Goal: Task Accomplishment & Management: Complete application form

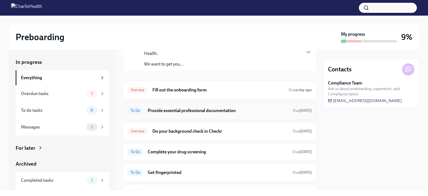
scroll to position [56, 0]
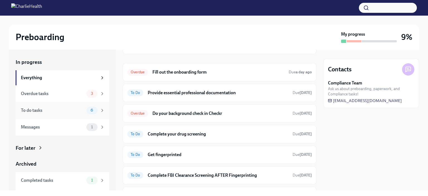
click at [64, 111] on div "To do tasks" at bounding box center [52, 110] width 63 height 6
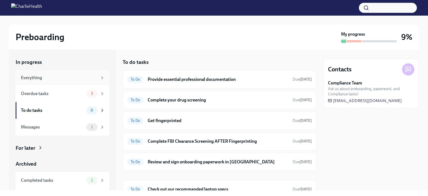
click at [50, 80] on div "Everything" at bounding box center [59, 78] width 77 height 6
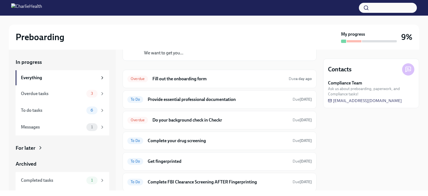
scroll to position [56, 0]
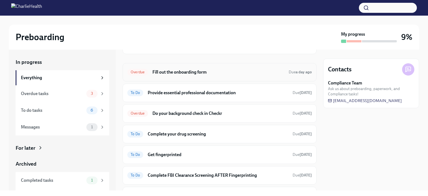
click at [193, 73] on h6 "Fill out the onboarding form" at bounding box center [218, 72] width 132 height 6
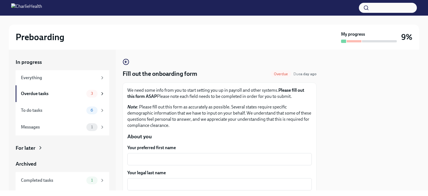
scroll to position [28, 0]
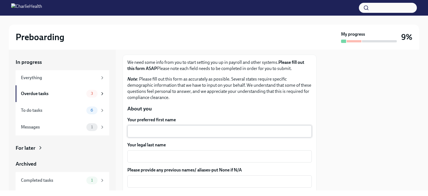
click at [174, 132] on textarea "Your preferred first name" at bounding box center [220, 131] width 178 height 7
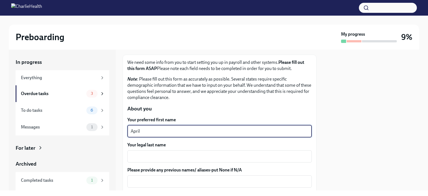
type textarea "April"
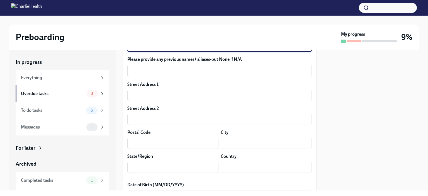
scroll to position [139, 0]
type textarea "[PERSON_NAME]"
click at [176, 94] on input "text" at bounding box center [219, 94] width 184 height 11
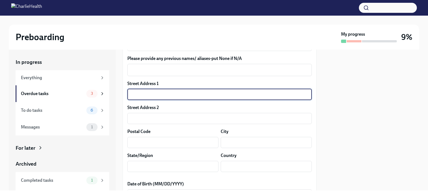
type input "[STREET_ADDRESS]"
type input "31324"
type input "[GEOGRAPHIC_DATA]"
type input "[US_STATE]"
type input "US"
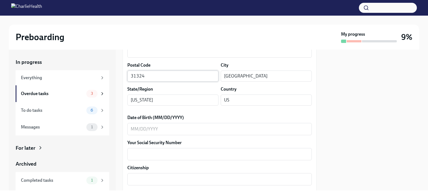
scroll to position [223, 0]
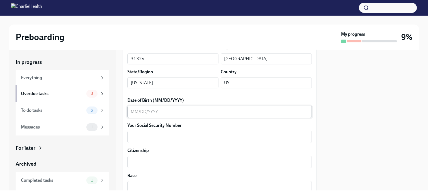
click at [162, 110] on textarea "Date of Birth (MM/DD/YYYY)" at bounding box center [220, 111] width 178 height 7
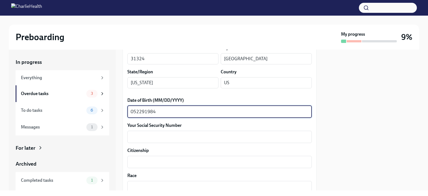
drag, startPoint x: 157, startPoint y: 111, endPoint x: 115, endPoint y: 113, distance: 41.9
click at [115, 113] on div "In progress Everything Overdue tasks 3 To do tasks 6 Messages 1 For later Archi…" at bounding box center [214, 120] width 410 height 141
type textarea "[DATE]"
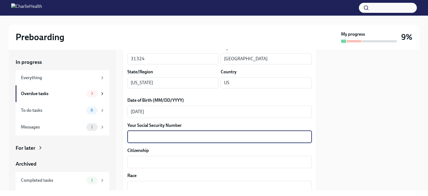
click at [143, 140] on textarea "Your Social Security Number" at bounding box center [220, 136] width 178 height 7
type textarea "245433319"
click at [147, 159] on textarea "Citizenship" at bounding box center [220, 162] width 178 height 7
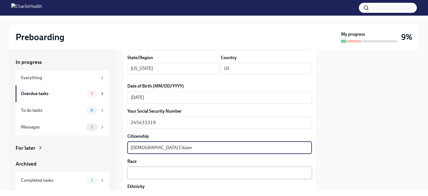
scroll to position [251, 0]
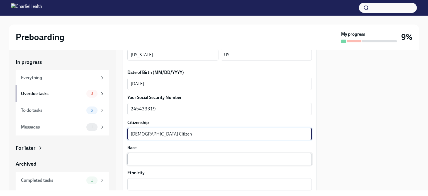
type textarea "[DEMOGRAPHIC_DATA] Citizen"
click at [152, 160] on textarea "Race" at bounding box center [220, 159] width 178 height 7
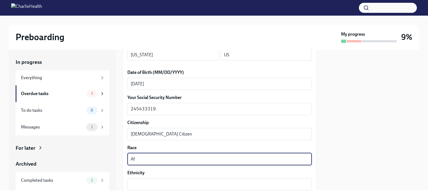
type textarea "A"
type textarea "Black"
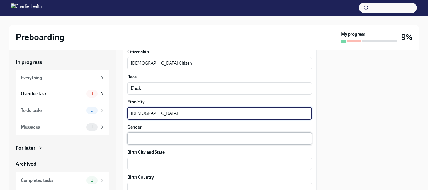
scroll to position [334, 0]
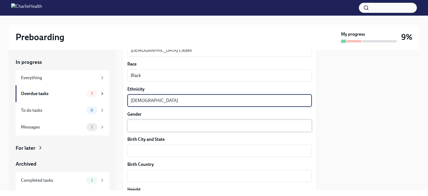
type textarea "[DEMOGRAPHIC_DATA]"
click at [164, 124] on textarea "Gender" at bounding box center [220, 125] width 178 height 7
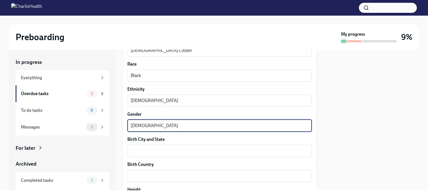
type textarea "[DEMOGRAPHIC_DATA]"
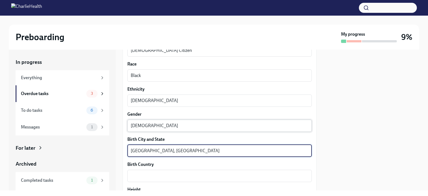
type textarea "[GEOGRAPHIC_DATA], [GEOGRAPHIC_DATA]"
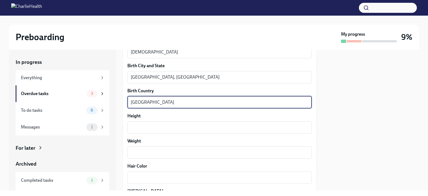
scroll to position [418, 0]
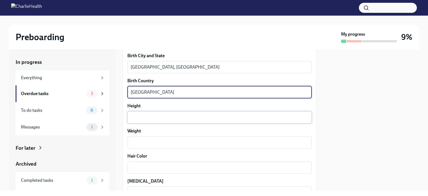
type textarea "[GEOGRAPHIC_DATA]"
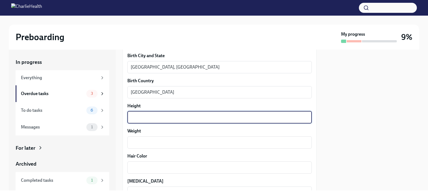
click at [152, 116] on textarea "Height" at bounding box center [220, 117] width 178 height 7
type textarea "5'8""
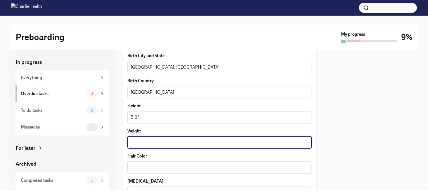
click at [148, 140] on textarea "Weight" at bounding box center [220, 142] width 178 height 7
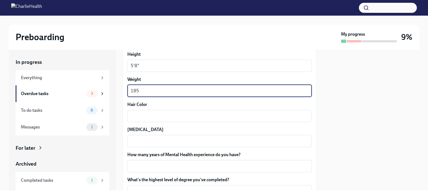
scroll to position [502, 0]
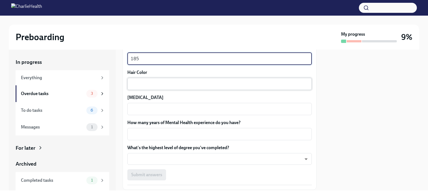
type textarea "185"
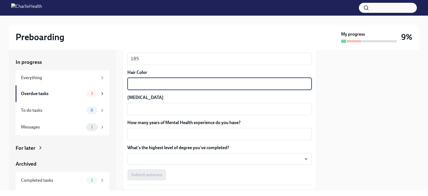
click at [141, 81] on textarea "Hair Color" at bounding box center [220, 84] width 178 height 7
type textarea "Brown"
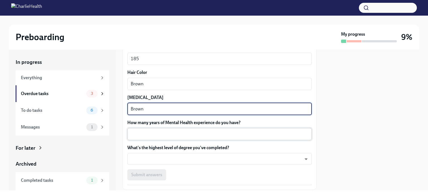
type textarea "Brown"
click at [162, 131] on textarea "How many years of Mental Health experience do you have?" at bounding box center [220, 134] width 178 height 7
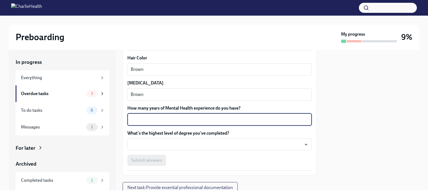
scroll to position [529, 0]
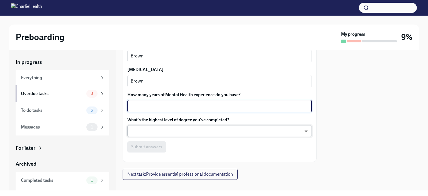
click at [161, 131] on body "Preboarding My progress 9% In progress Everything Overdue tasks 3 To do tasks 6…" at bounding box center [214, 98] width 428 height 196
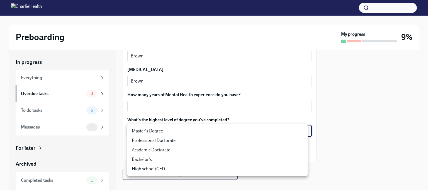
click at [152, 130] on li "Master's Degree" at bounding box center [217, 130] width 180 height 9
type input "2vBr-ghkD"
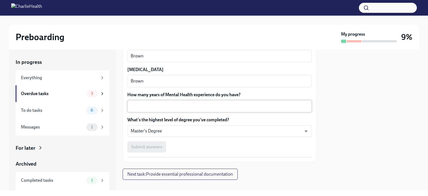
click at [144, 100] on div "x ​" at bounding box center [219, 106] width 184 height 12
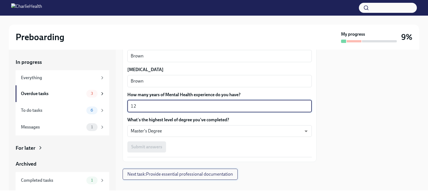
type textarea "12"
click at [191, 172] on span "Next task : Provide essential professional documentation" at bounding box center [180, 174] width 106 height 6
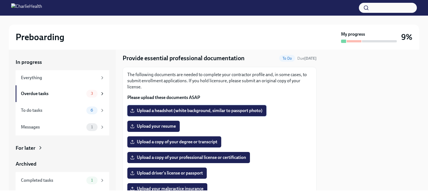
scroll to position [28, 0]
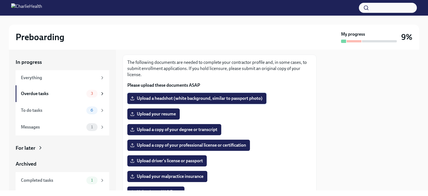
click at [205, 99] on span "Upload a headshot (white background, similar to passport photo)" at bounding box center [196, 99] width 131 height 6
click at [0, 0] on input "Upload a headshot (white background, similar to passport photo)" at bounding box center [0, 0] width 0 height 0
click at [195, 99] on span "Upload a headshot (white background, similar to passport photo)" at bounding box center [196, 99] width 131 height 6
click at [0, 0] on input "Upload a headshot (white background, similar to passport photo)" at bounding box center [0, 0] width 0 height 0
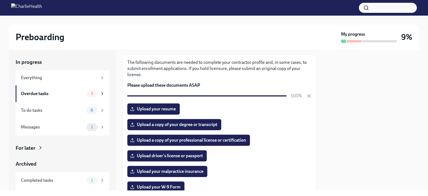
click at [146, 109] on span "Upload your resume" at bounding box center [153, 109] width 45 height 6
click at [0, 0] on input "Upload your resume" at bounding box center [0, 0] width 0 height 0
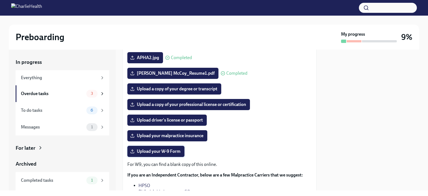
scroll to position [56, 0]
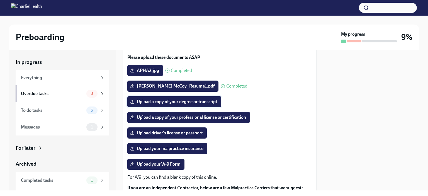
click at [174, 101] on span "Upload a copy of your degree or transcript" at bounding box center [174, 102] width 86 height 6
click at [0, 0] on input "Upload a copy of your degree or transcript" at bounding box center [0, 0] width 0 height 0
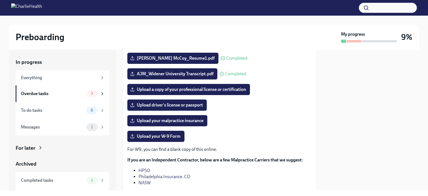
click at [170, 103] on span "Upload driver's license or passport" at bounding box center [167, 105] width 72 height 6
click at [0, 0] on input "Upload driver's license or passport" at bounding box center [0, 0] width 0 height 0
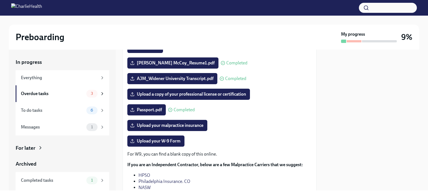
scroll to position [51, 0]
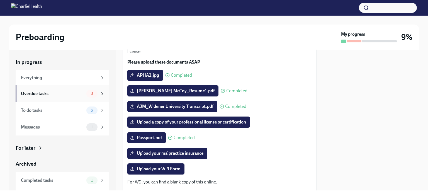
click at [67, 95] on div "Overdue tasks" at bounding box center [52, 94] width 63 height 6
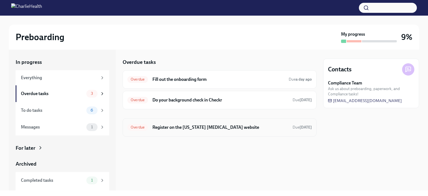
click at [199, 127] on h6 "Register on the [US_STATE] [MEDICAL_DATA] website" at bounding box center [220, 127] width 136 height 6
